Goal: Use online tool/utility

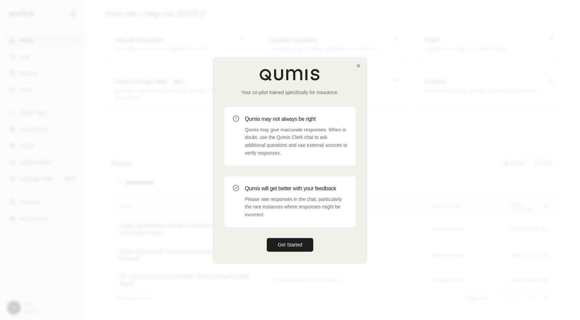
click at [359, 62] on div "Your co-pilot trained specifically for insurance. Qumis may not always be right…" at bounding box center [289, 159] width 153 height 205
click at [357, 67] on icon "button" at bounding box center [358, 65] width 3 height 3
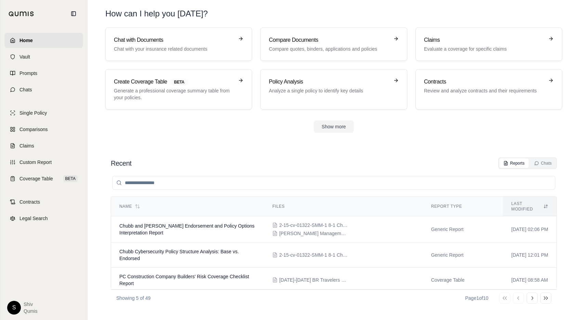
click at [153, 67] on div "Chat with Documents Chat with your insurance related documents Compare Document…" at bounding box center [333, 68] width 457 height 82
click at [155, 43] on h3 "Chat with Documents" at bounding box center [174, 40] width 120 height 8
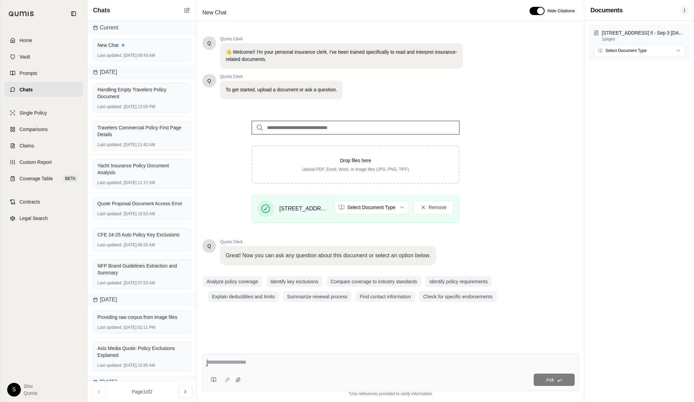
click at [278, 319] on textarea at bounding box center [391, 362] width 368 height 8
type textarea "**********"
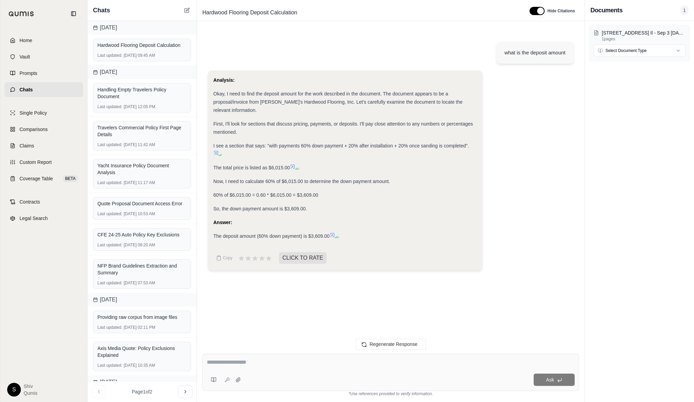
click at [216, 150] on icon at bounding box center [215, 152] width 5 height 5
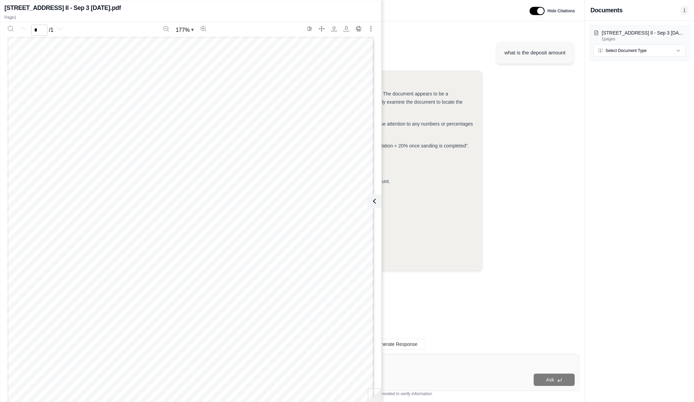
scroll to position [79, 0]
click at [376, 201] on icon at bounding box center [373, 201] width 8 height 8
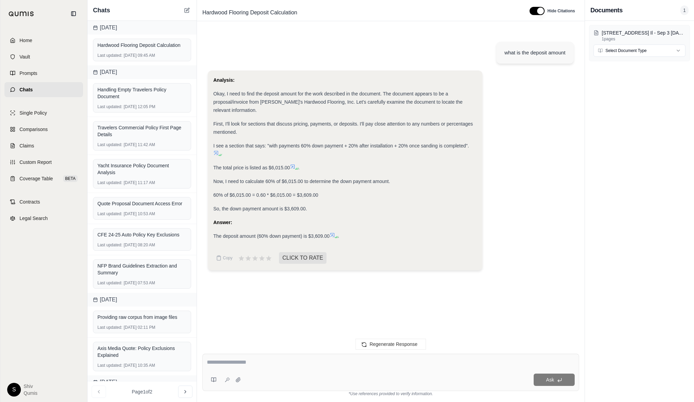
click at [275, 319] on div "Ask" at bounding box center [390, 372] width 377 height 37
paste textarea "**********"
type textarea "**********"
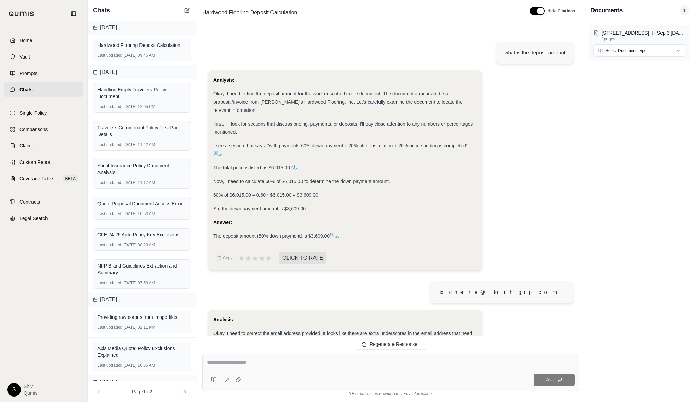
scroll to position [112, 0]
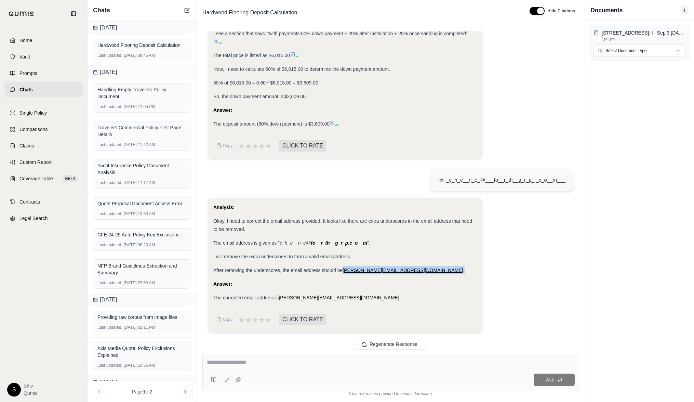
drag, startPoint x: 390, startPoint y: 268, endPoint x: 345, endPoint y: 268, distance: 44.5
click at [345, 268] on div "After removing the underscores, the email address should be [PERSON_NAME][EMAIL…" at bounding box center [345, 270] width 264 height 8
copy div "[PERSON_NAME][EMAIL_ADDRESS][DOMAIN_NAME] ."
